Goal: Communication & Community: Answer question/provide support

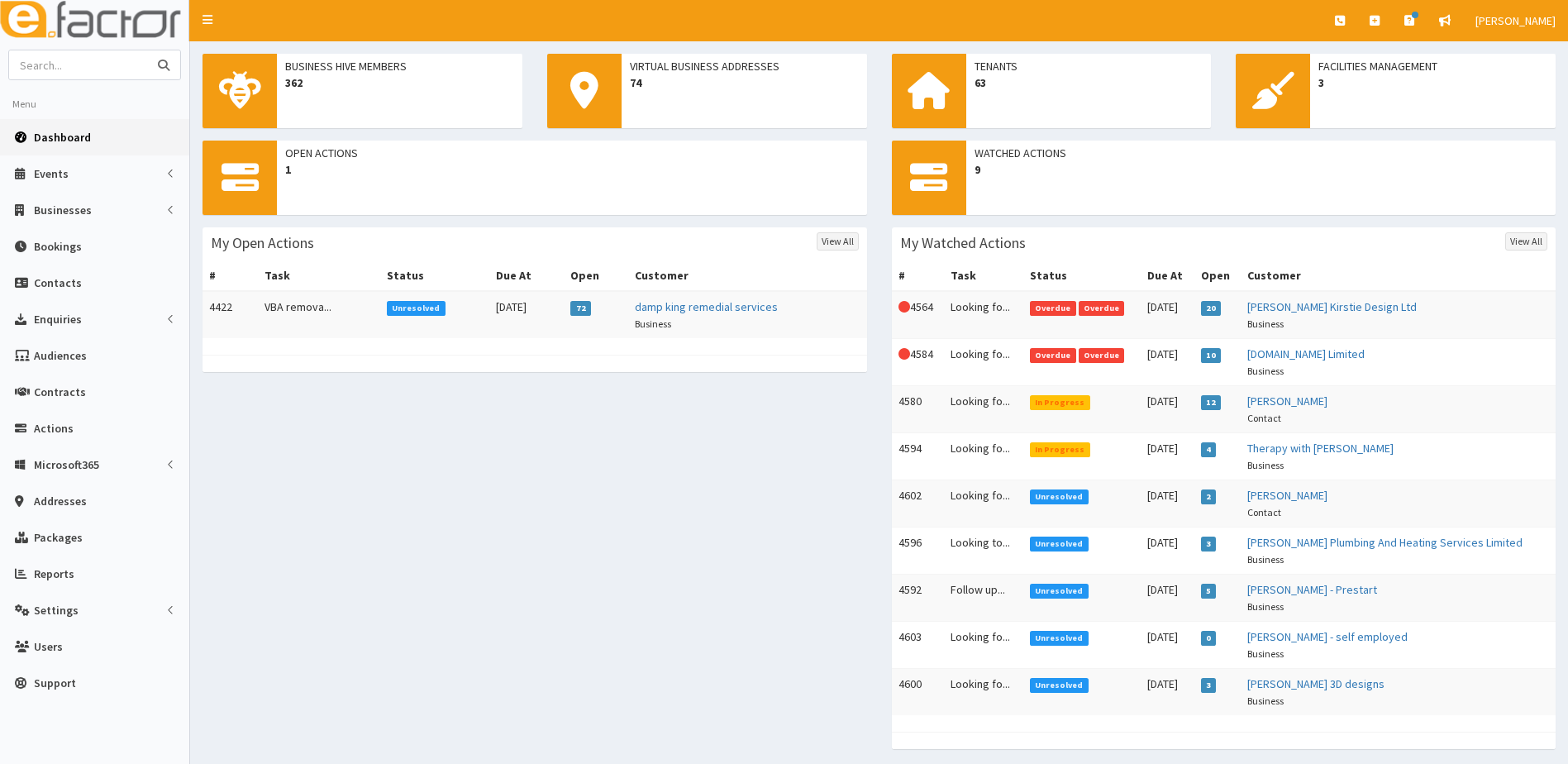
click at [125, 68] on input "text" at bounding box center [78, 65] width 139 height 29
click at [99, 62] on input "text" at bounding box center [78, 65] width 139 height 29
type input "gareth stirzaker"
click at [147, 51] on button "submit" at bounding box center [163, 65] width 33 height 29
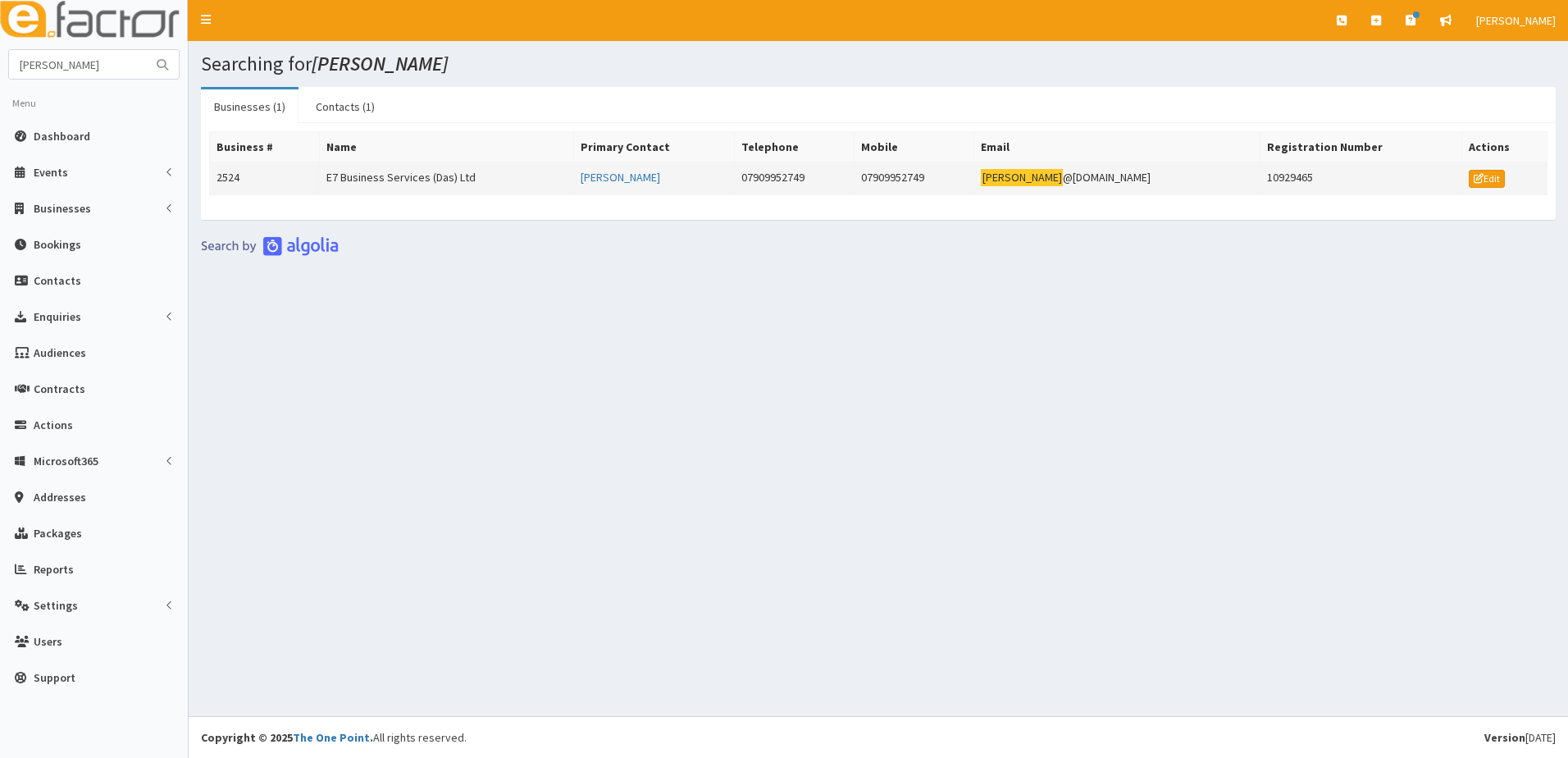
click at [216, 175] on td "2524" at bounding box center [265, 178] width 110 height 33
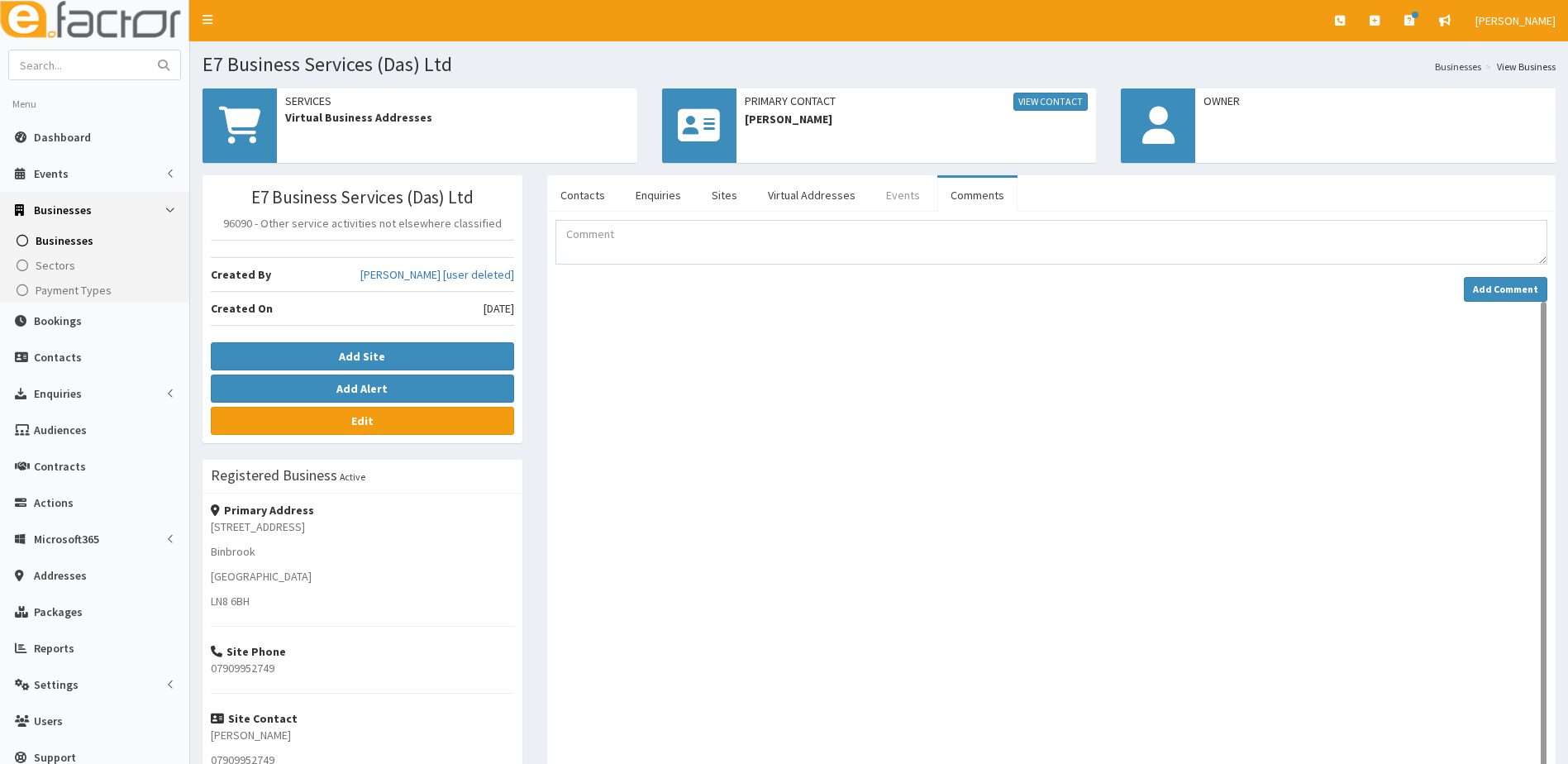
click at [909, 197] on link "Events" at bounding box center [904, 195] width 61 height 35
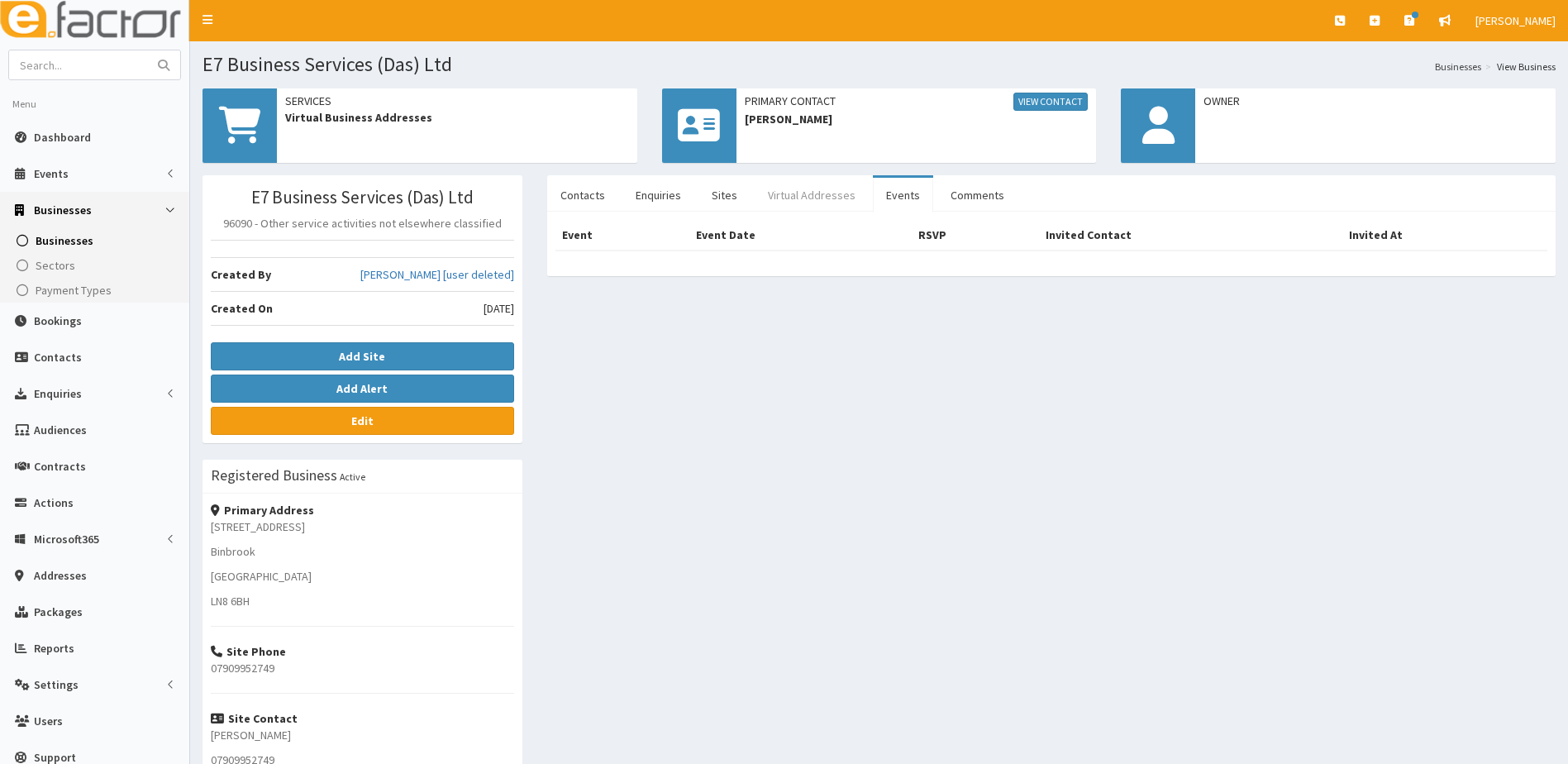
click at [806, 194] on link "Virtual Addresses" at bounding box center [811, 195] width 114 height 35
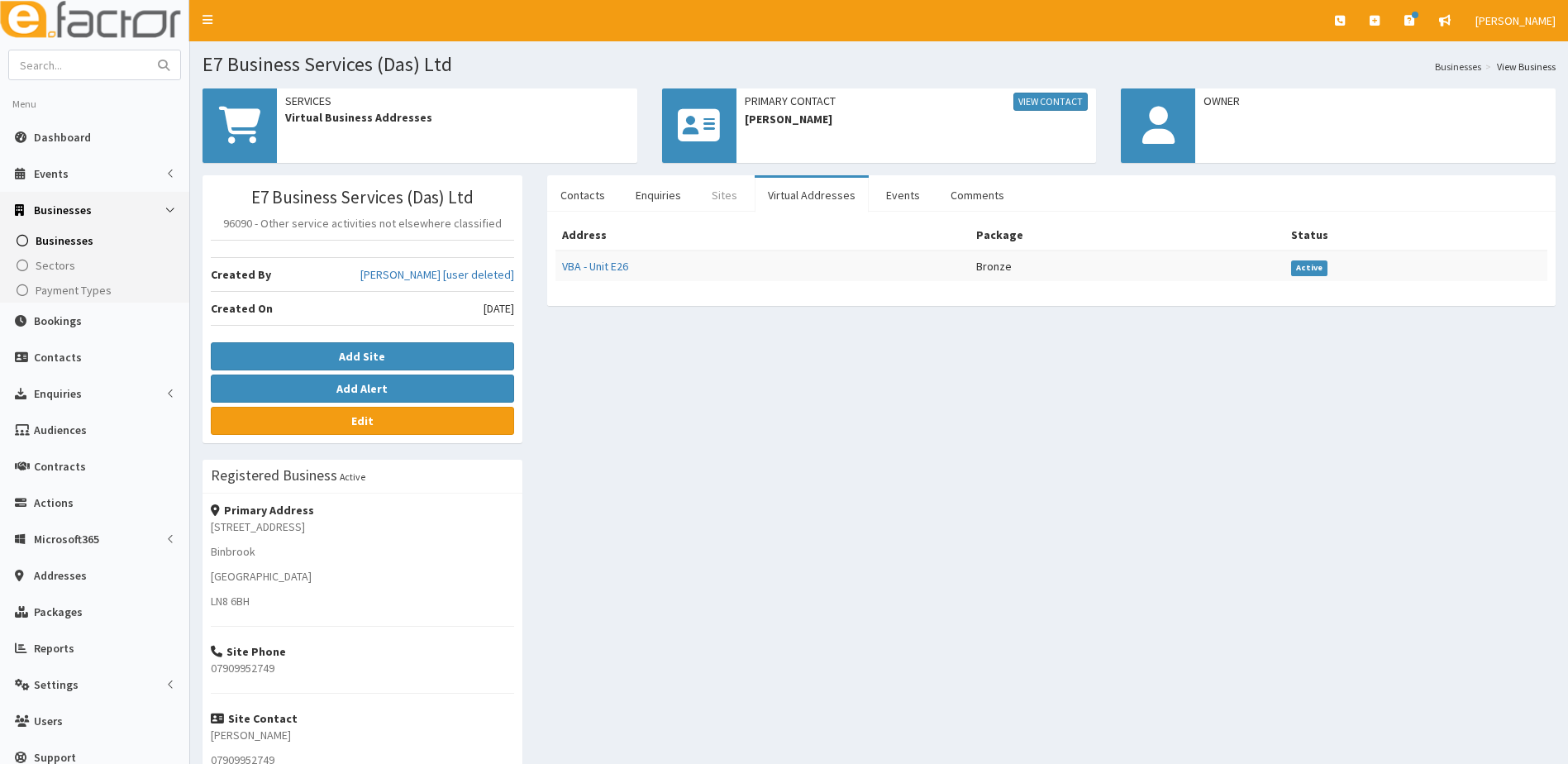
click at [730, 193] on link "Sites" at bounding box center [725, 195] width 52 height 35
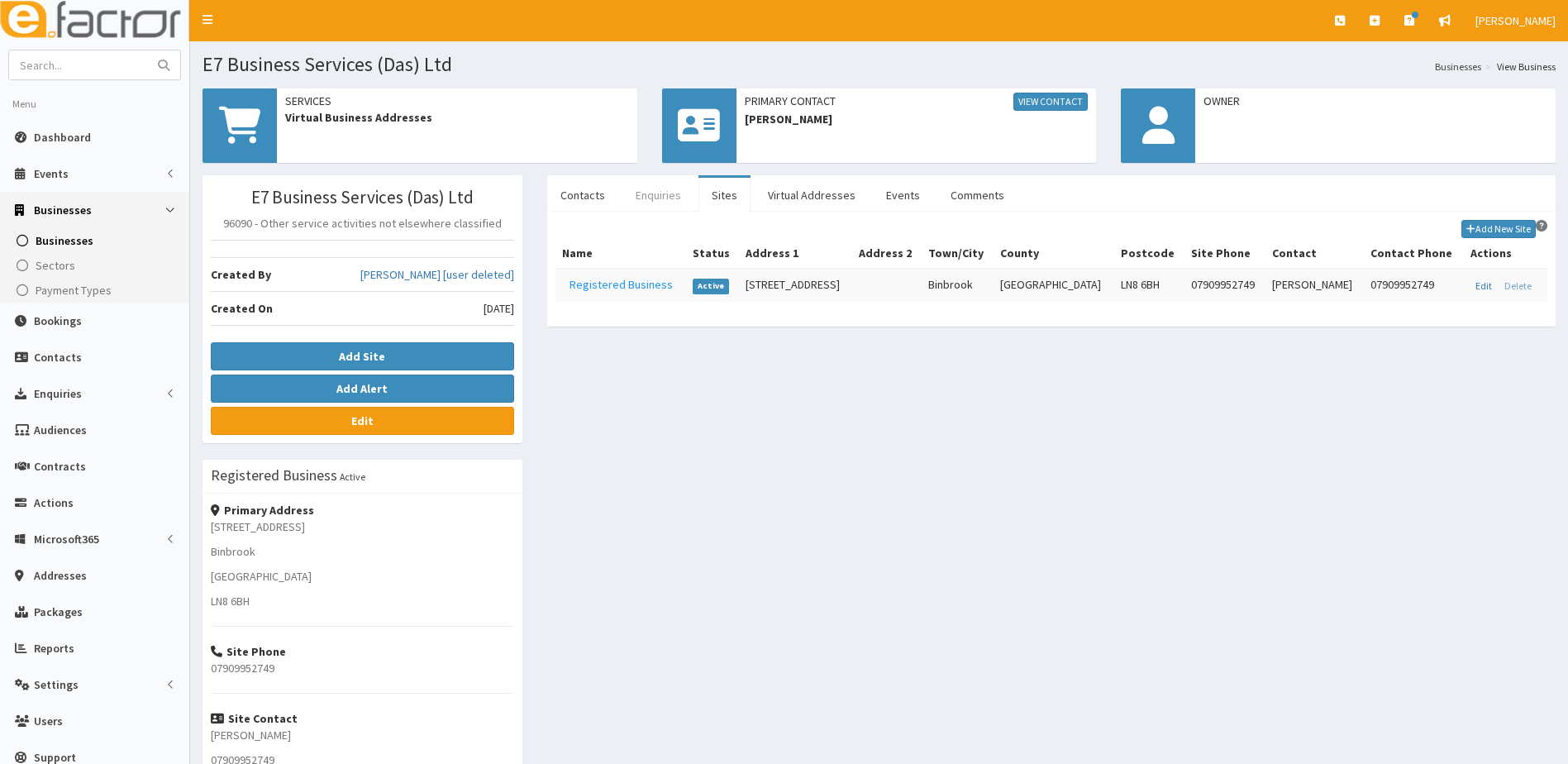
click at [666, 193] on link "Enquiries" at bounding box center [658, 195] width 72 height 35
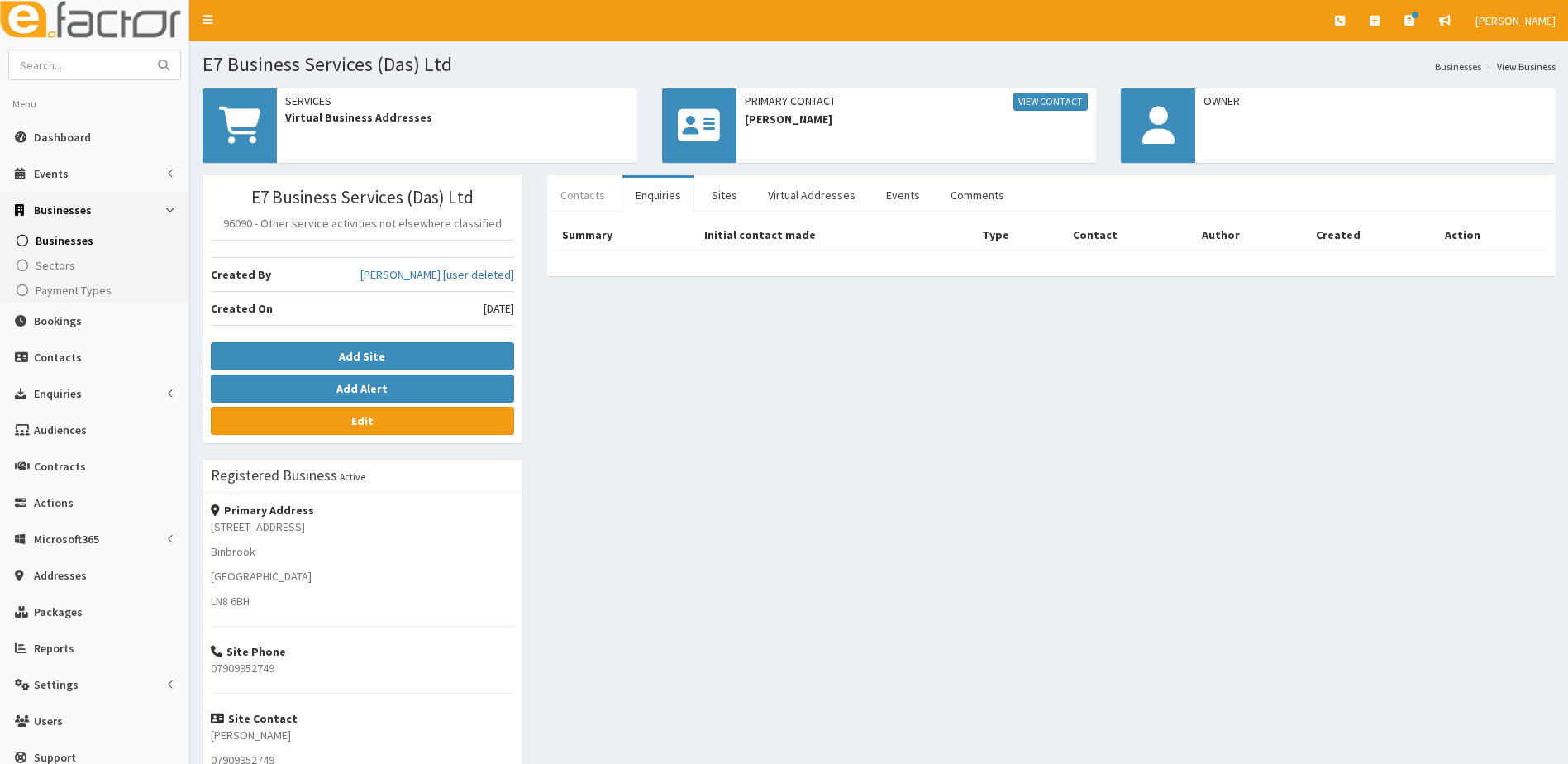
click at [583, 198] on link "Contacts" at bounding box center [583, 195] width 71 height 35
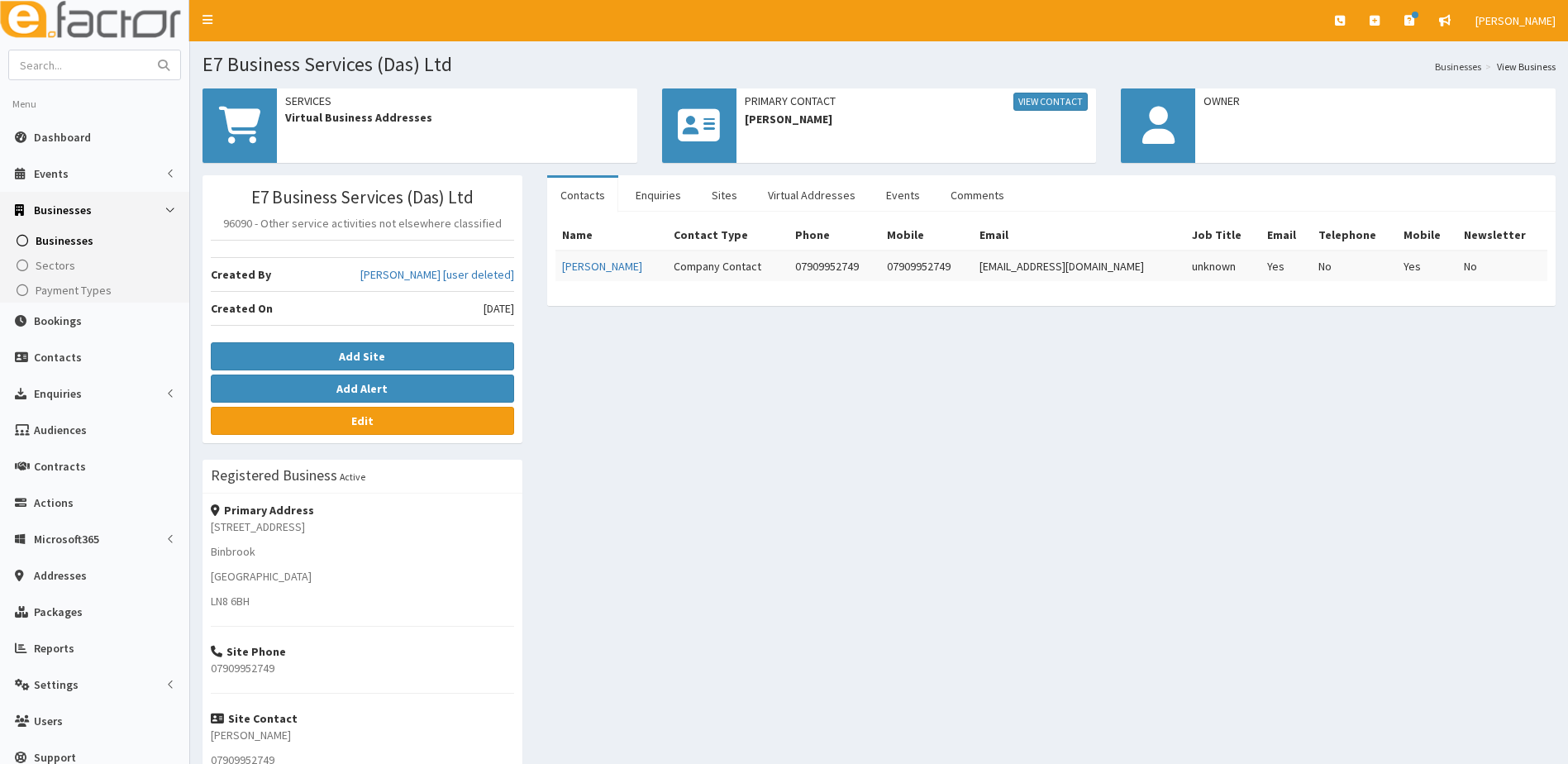
click at [548, 178] on link "Contacts" at bounding box center [583, 195] width 71 height 35
click at [20, 62] on input "text" at bounding box center [78, 65] width 139 height 29
type input "ddm"
click at [147, 51] on button "submit" at bounding box center [163, 65] width 33 height 29
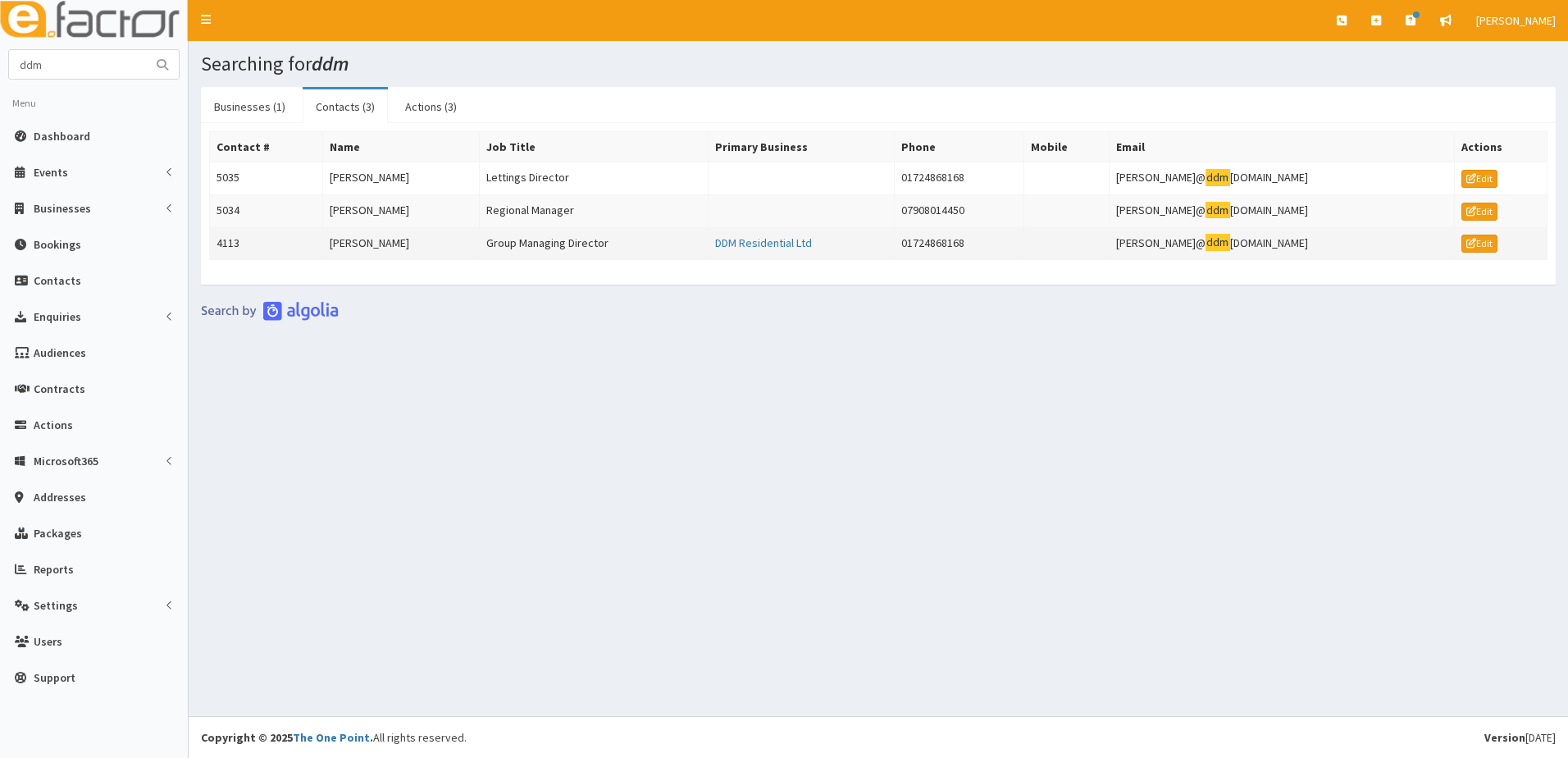
click at [249, 243] on td "4113" at bounding box center [266, 243] width 113 height 33
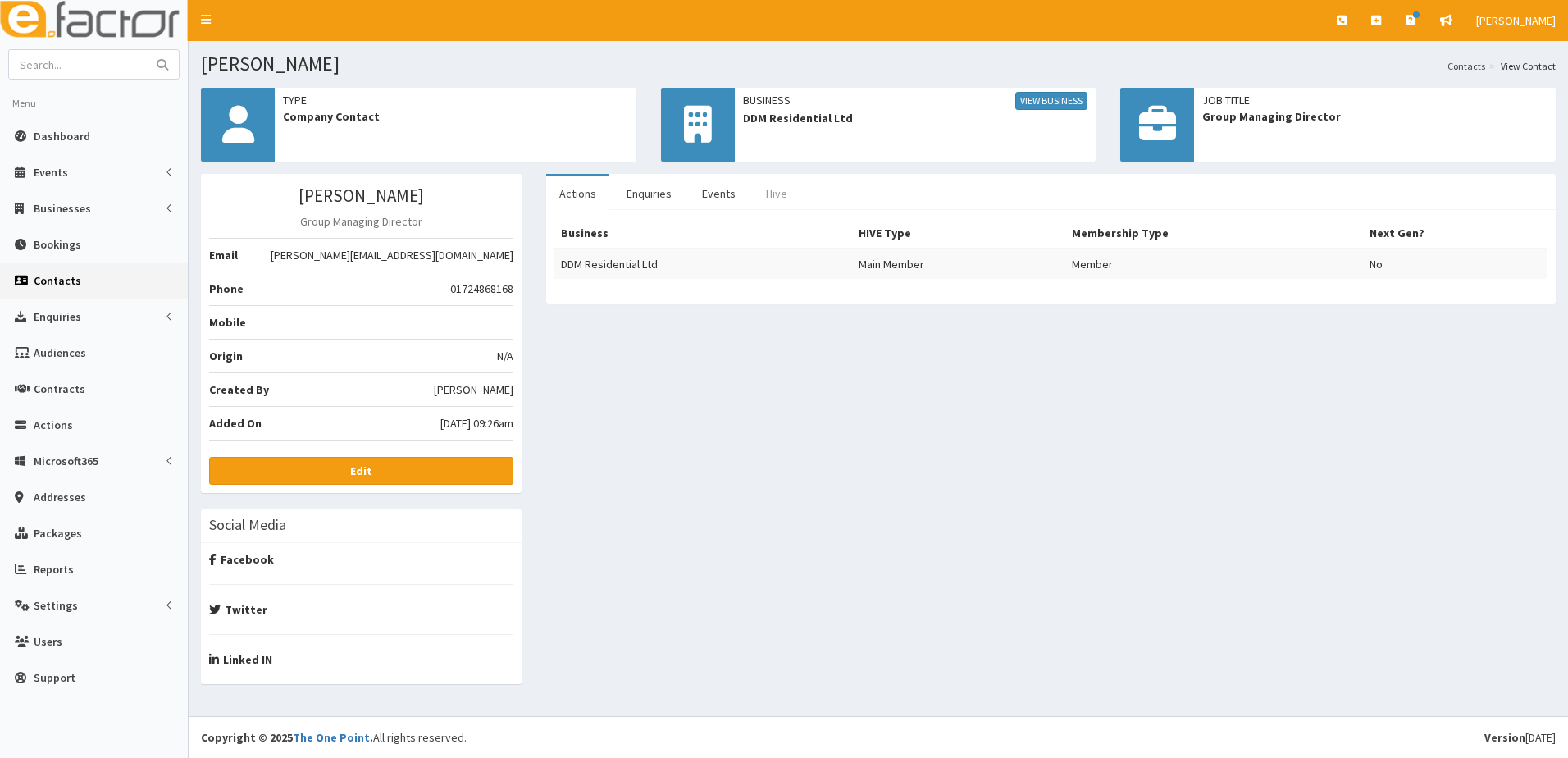
click at [774, 190] on link "Hive" at bounding box center [776, 193] width 48 height 34
click at [712, 192] on link "Events" at bounding box center [719, 193] width 60 height 34
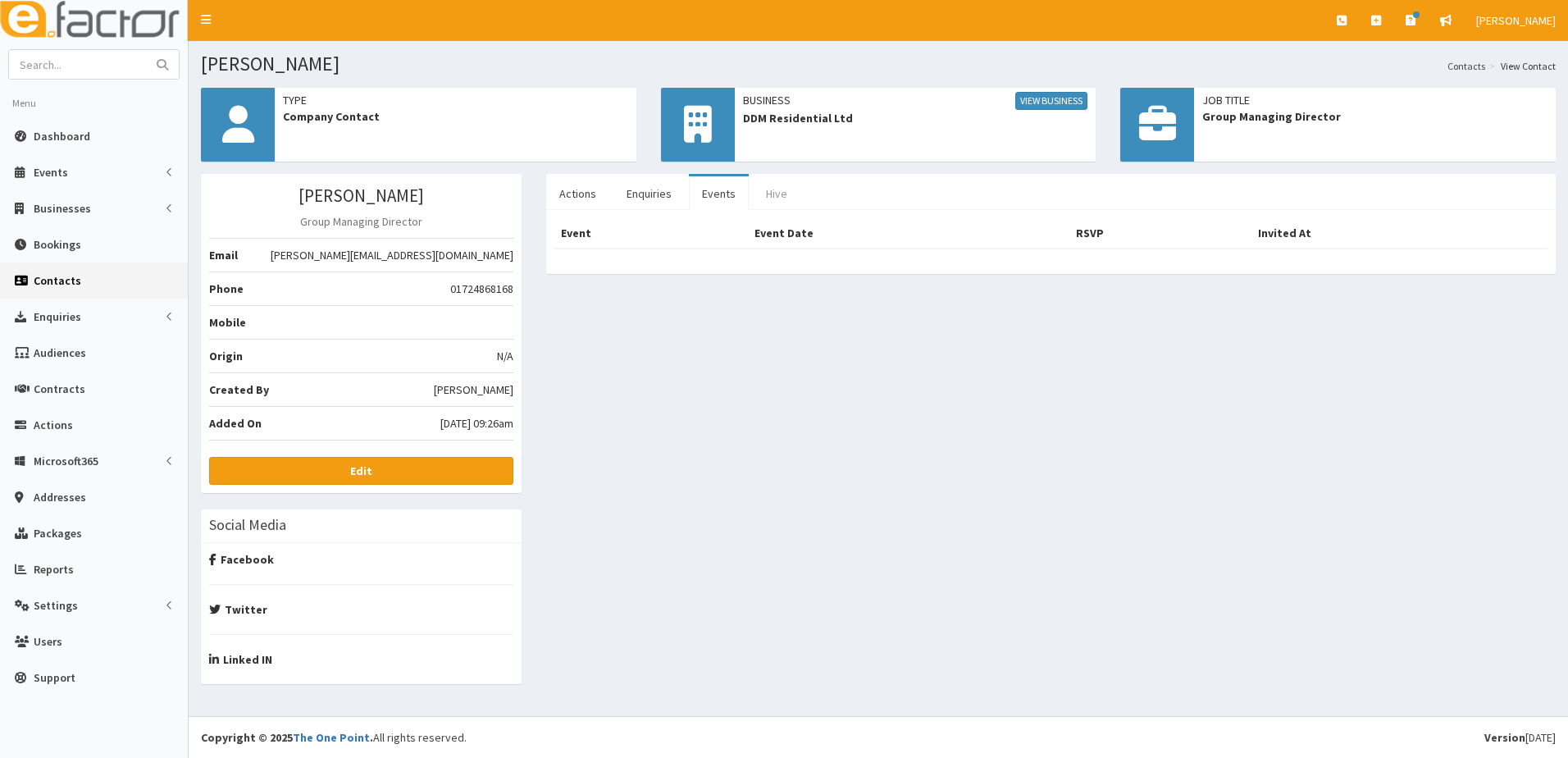
click at [768, 197] on link "Hive" at bounding box center [776, 193] width 48 height 34
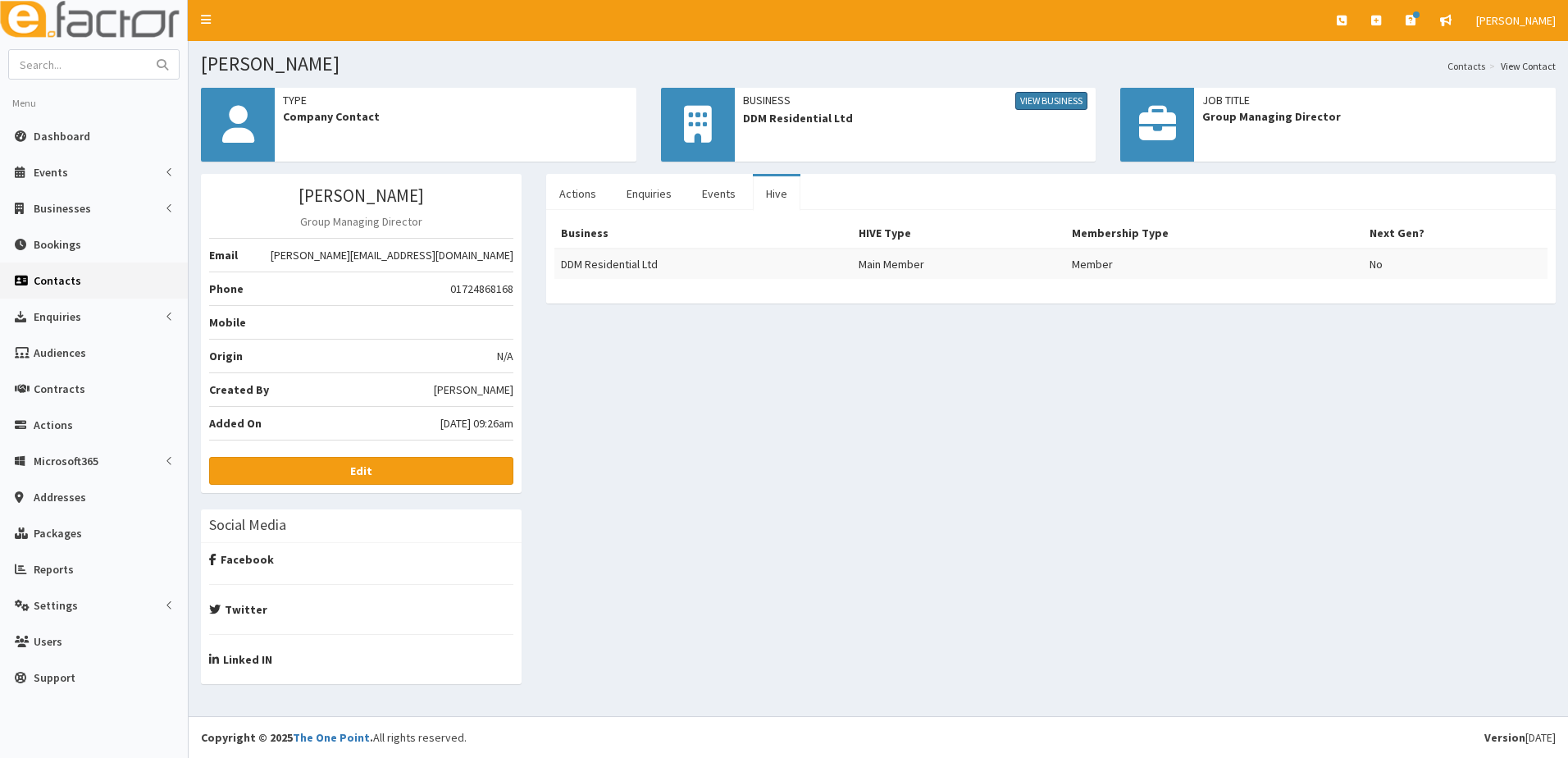
click at [1046, 99] on link "View Business" at bounding box center [1051, 101] width 72 height 18
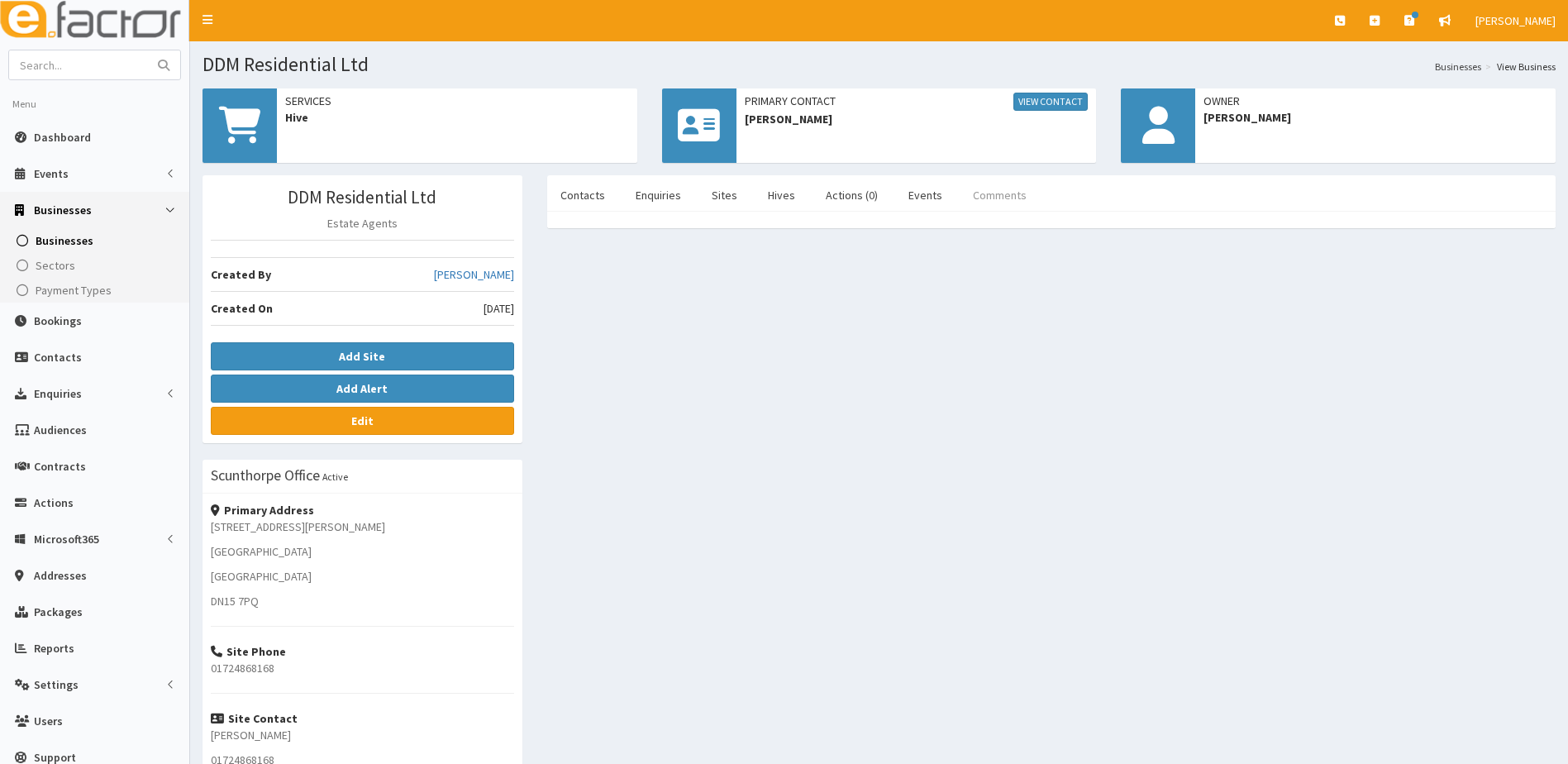
click at [996, 197] on link "Comments" at bounding box center [999, 195] width 80 height 35
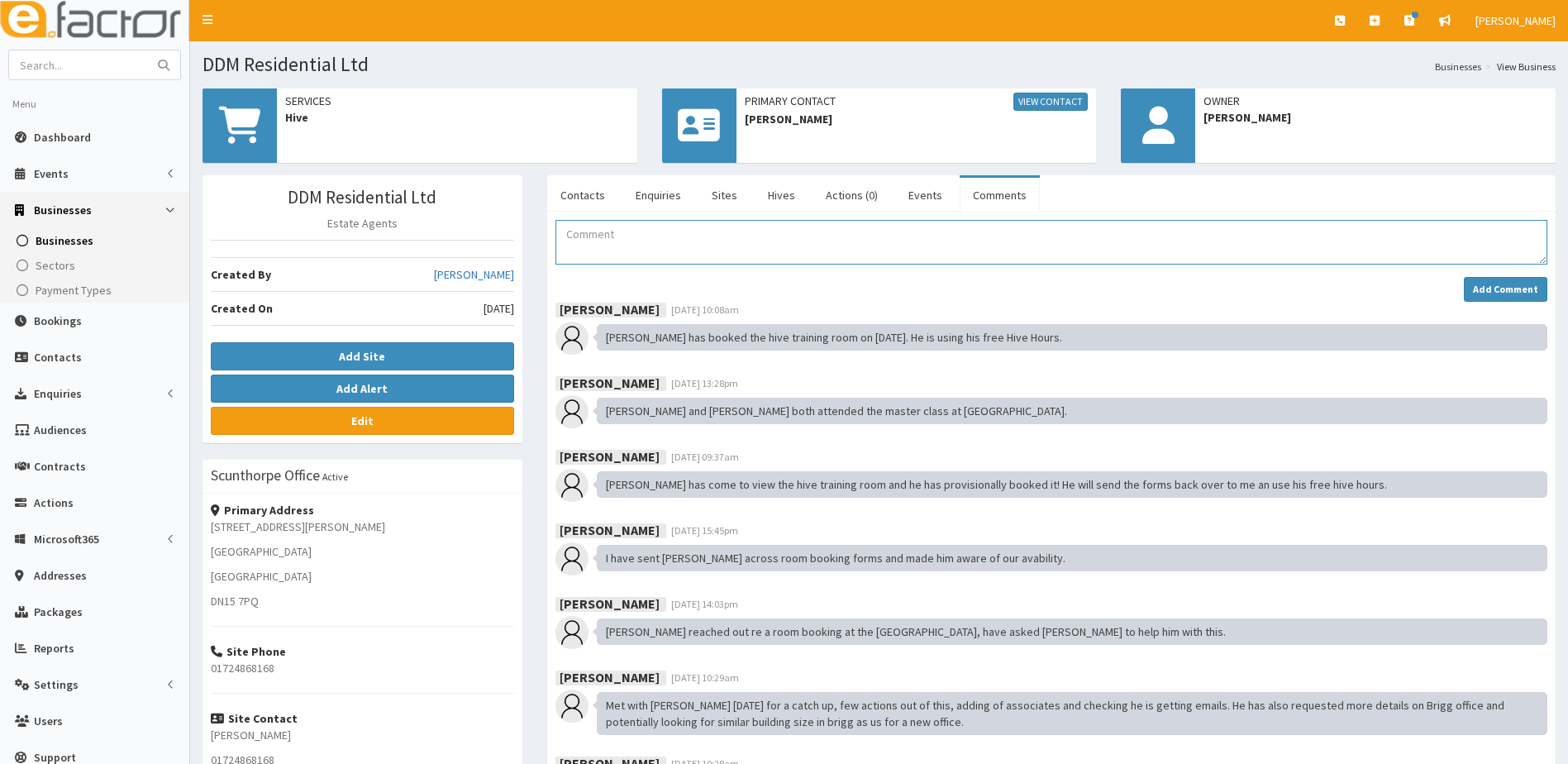
click at [660, 233] on textarea "Comment" at bounding box center [1052, 242] width 992 height 45
click at [581, 233] on textarea "[PERSON_NAME] has booked the board room at the HIve @ Brigg" at bounding box center [1052, 242] width 992 height 45
type textarea "[PERSON_NAME] has booked the board room at the Hive @ Brigg"
click at [1486, 295] on strong "Add Comment" at bounding box center [1506, 289] width 65 height 13
